Goal: Task Accomplishment & Management: Manage account settings

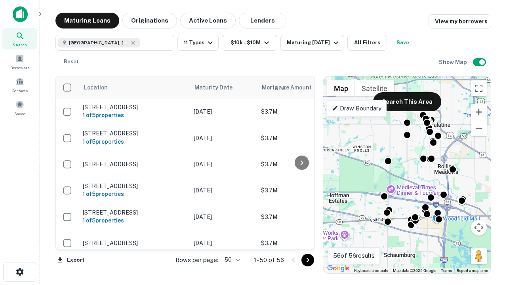
click at [479, 112] on button "Zoom in" at bounding box center [479, 112] width 16 height 16
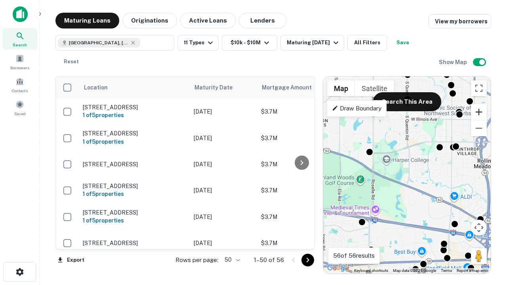
click at [479, 112] on button "Zoom in" at bounding box center [479, 112] width 16 height 16
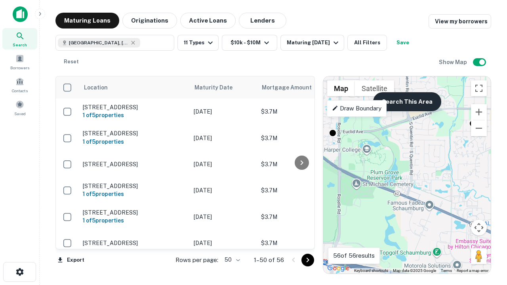
click at [407, 102] on button "Search This Area" at bounding box center [407, 101] width 68 height 19
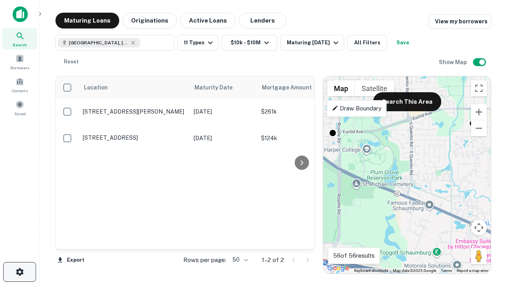
click at [19, 272] on icon "button" at bounding box center [20, 272] width 10 height 10
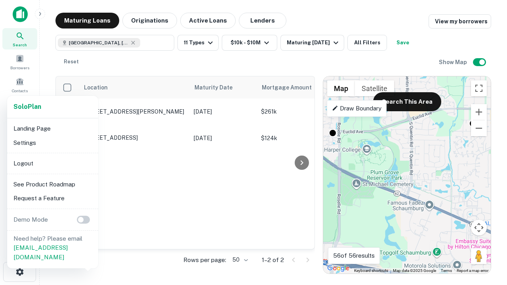
click at [52, 163] on li "Logout" at bounding box center [52, 164] width 85 height 14
